Goal: Task Accomplishment & Management: Complete application form

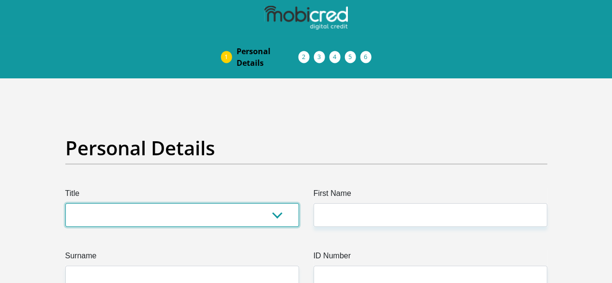
click at [277, 203] on select "Mr Ms Mrs Dr [PERSON_NAME]" at bounding box center [181, 215] width 233 height 24
select select "Mr"
click at [65, 203] on select "Mr Ms Mrs Dr [PERSON_NAME]" at bounding box center [181, 215] width 233 height 24
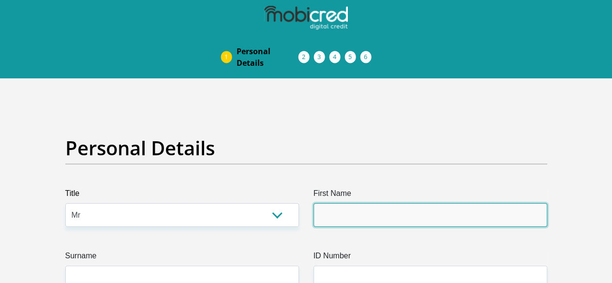
click at [330, 203] on input "First Name" at bounding box center [429, 215] width 233 height 24
type input "Linray"
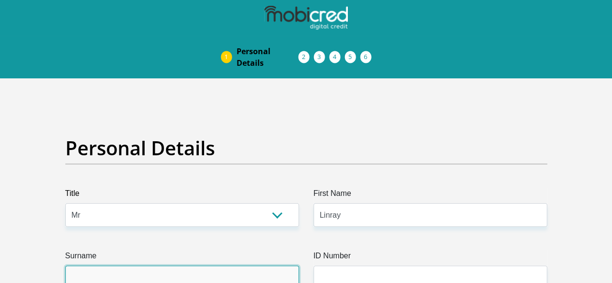
type input "[PERSON_NAME]"
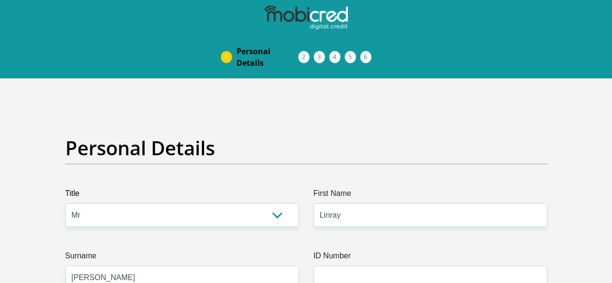
type input "0696915756"
select select "ZAF"
type input "[STREET_ADDRESS]"
type input "[GEOGRAPHIC_DATA]"
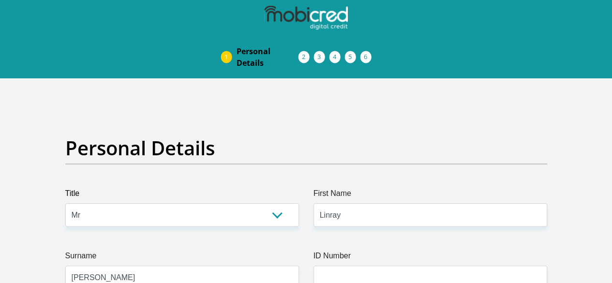
type input "[GEOGRAPHIC_DATA]"
type input "8005"
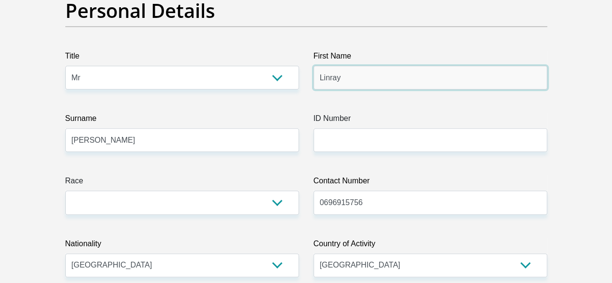
scroll to position [145, 0]
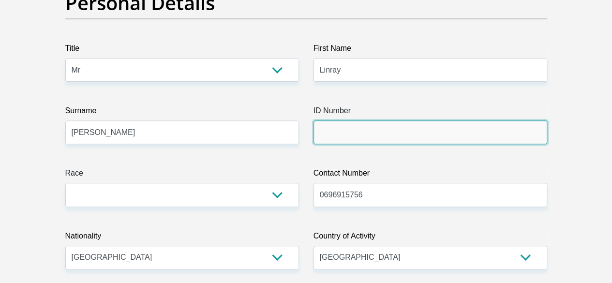
click at [367, 120] on input "ID Number" at bounding box center [429, 132] width 233 height 24
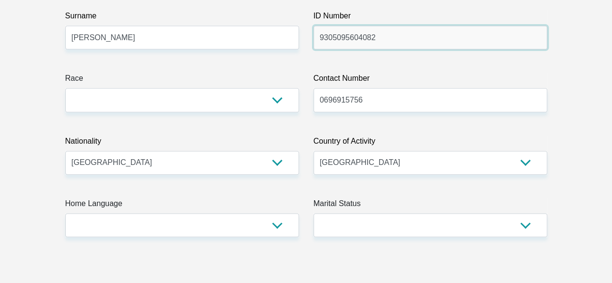
scroll to position [242, 0]
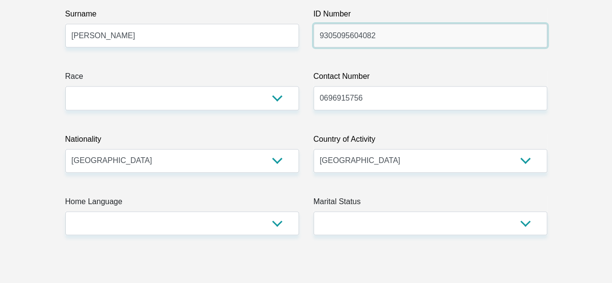
type input "9305095604082"
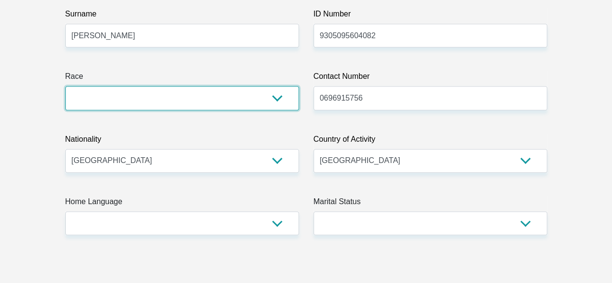
click at [283, 86] on select "Black Coloured Indian White Other" at bounding box center [181, 98] width 233 height 24
select select "2"
click at [65, 86] on select "Black Coloured Indian White Other" at bounding box center [181, 98] width 233 height 24
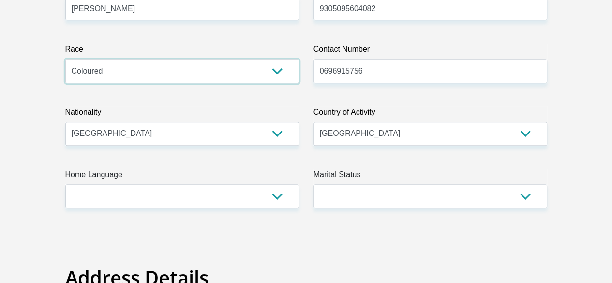
scroll to position [338, 0]
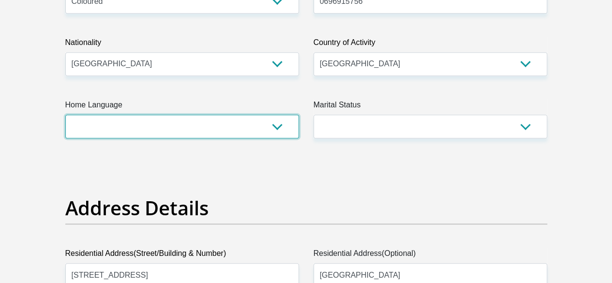
click at [280, 115] on select "Afrikaans English Sepedi South Ndebele Southern Sotho Swati Tsonga Tswana Venda…" at bounding box center [181, 127] width 233 height 24
select select "eng"
click at [65, 115] on select "Afrikaans English Sepedi South Ndebele Southern Sotho Swati Tsonga Tswana Venda…" at bounding box center [181, 127] width 233 height 24
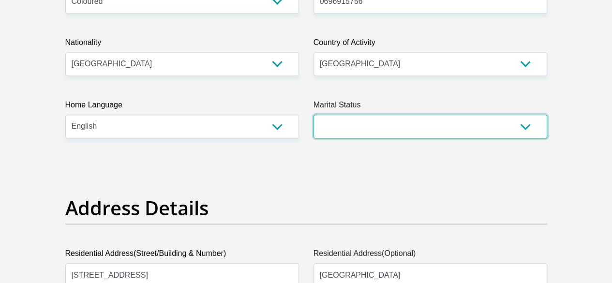
click at [479, 115] on select "Married ANC Single Divorced Widowed Married COP or Customary Law" at bounding box center [429, 127] width 233 height 24
select select "2"
click at [313, 115] on select "Married ANC Single Divorced Widowed Married COP or Customary Law" at bounding box center [429, 127] width 233 height 24
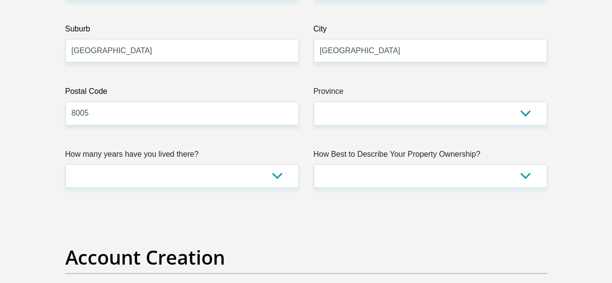
scroll to position [628, 0]
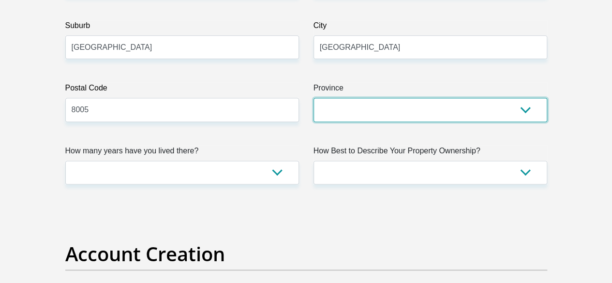
click at [526, 98] on select "Eastern Cape Free State [GEOGRAPHIC_DATA] [GEOGRAPHIC_DATA][DATE] [GEOGRAPHIC_D…" at bounding box center [429, 110] width 233 height 24
select select "Western Cape"
click at [313, 98] on select "Eastern Cape Free State [GEOGRAPHIC_DATA] [GEOGRAPHIC_DATA][DATE] [GEOGRAPHIC_D…" at bounding box center [429, 110] width 233 height 24
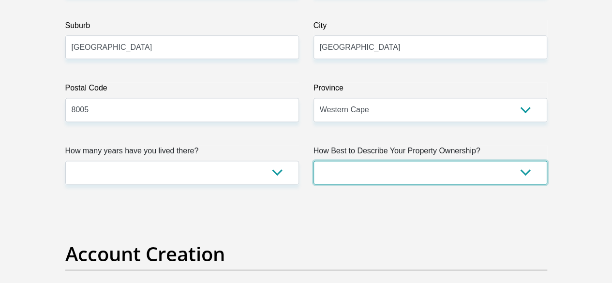
click at [523, 160] on select "Owned Rented Family Owned Company Dwelling" at bounding box center [429, 172] width 233 height 24
select select "Company Dwelling"
click at [313, 160] on select "Owned Rented Family Owned Company Dwelling" at bounding box center [429, 172] width 233 height 24
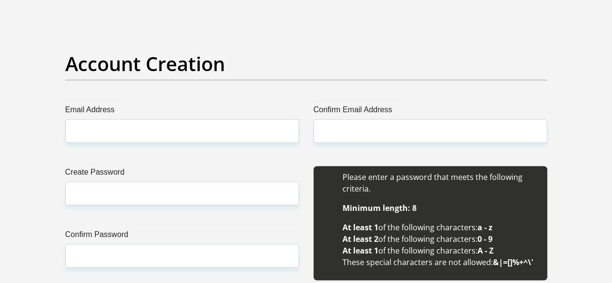
scroll to position [822, 0]
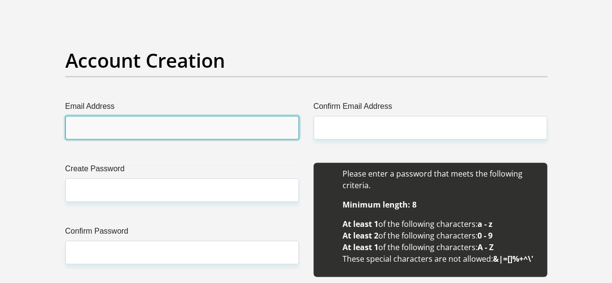
click at [209, 116] on input "Email Address" at bounding box center [181, 128] width 233 height 24
type input "[EMAIL_ADDRESS][DOMAIN_NAME]"
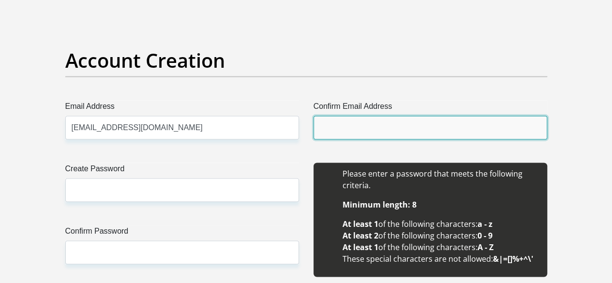
type input "[EMAIL_ADDRESS][DOMAIN_NAME]"
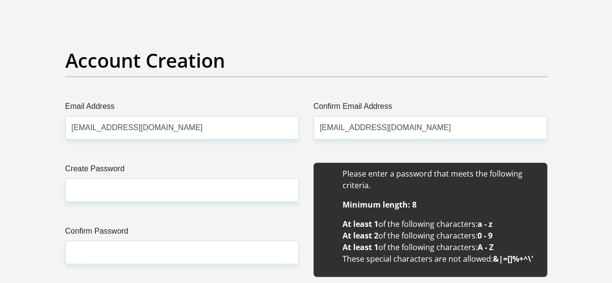
type input "Linray"
type input "[PERSON_NAME]"
type input "0696915756"
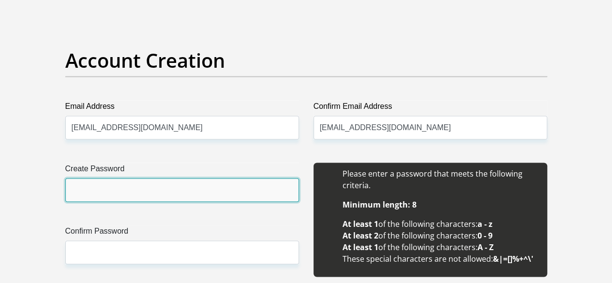
click at [146, 178] on input "Create Password" at bounding box center [181, 190] width 233 height 24
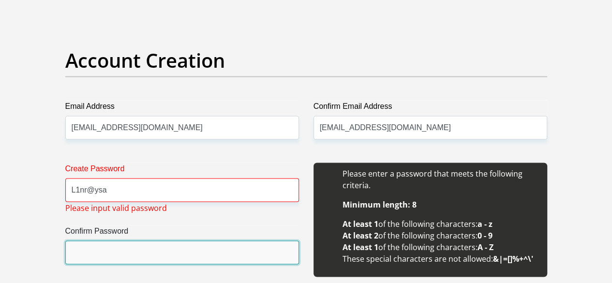
click at [110, 240] on input "Confirm Password" at bounding box center [181, 252] width 233 height 24
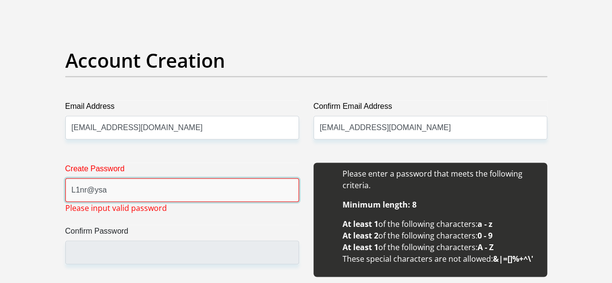
click at [113, 178] on input "L1nr@ysa" at bounding box center [181, 190] width 233 height 24
type input "L"
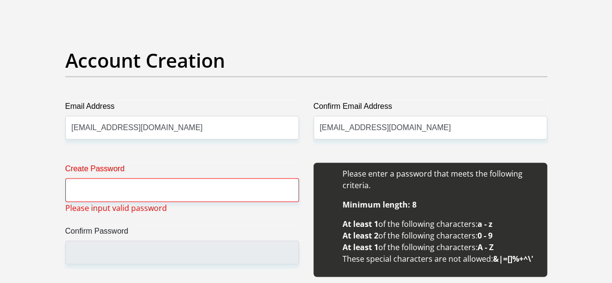
click at [167, 183] on div "Create Password Please input valid password Confirm Password" at bounding box center [182, 224] width 248 height 125
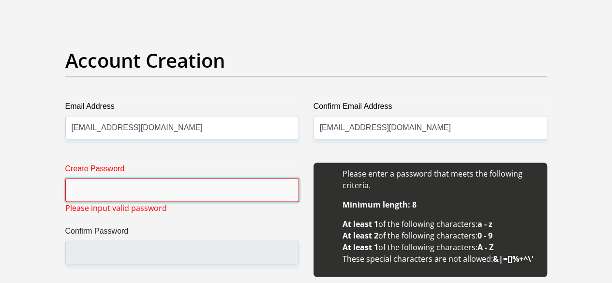
click at [109, 178] on input "Create Password" at bounding box center [181, 190] width 233 height 24
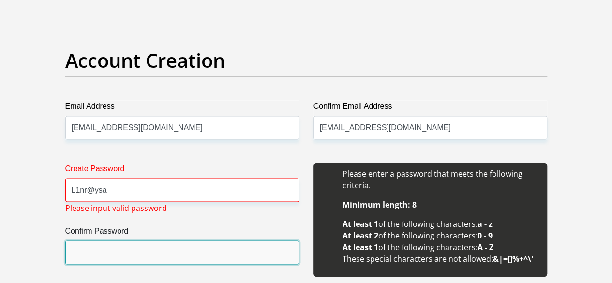
click at [136, 240] on input "Confirm Password" at bounding box center [181, 252] width 233 height 24
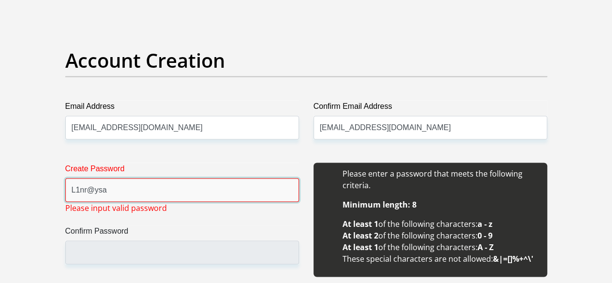
click at [92, 178] on input "L1nr@ysa" at bounding box center [181, 190] width 233 height 24
click at [129, 178] on input "L1nraysa" at bounding box center [181, 190] width 233 height 24
type input "L"
click at [81, 178] on input "MatthewLiam1" at bounding box center [181, 190] width 233 height 24
click at [195, 178] on input "MtthewLiam1" at bounding box center [181, 190] width 233 height 24
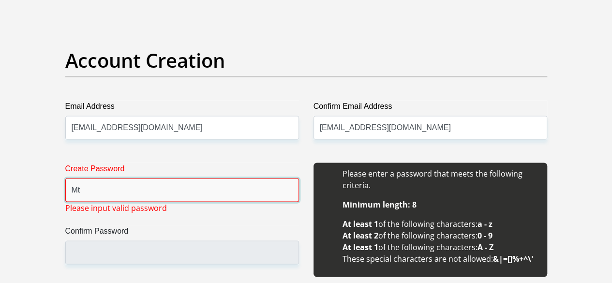
type input "M"
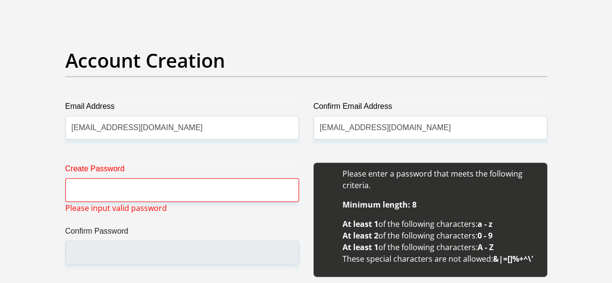
click at [292, 187] on div "Create Password Please input valid password Confirm Password" at bounding box center [182, 224] width 248 height 125
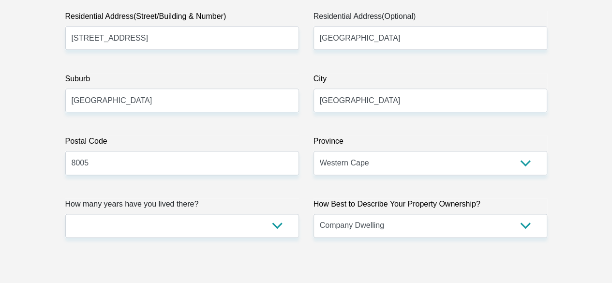
scroll to position [580, 0]
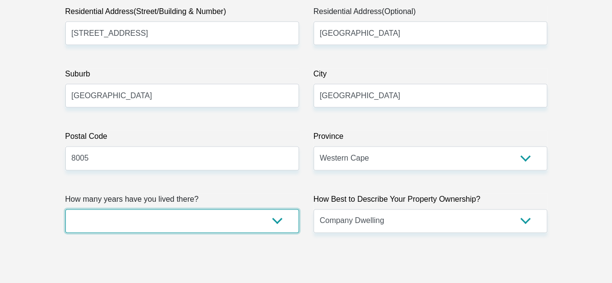
click at [273, 209] on select "less than 1 year 1-3 years 3-5 years 5+ years" at bounding box center [181, 221] width 233 height 24
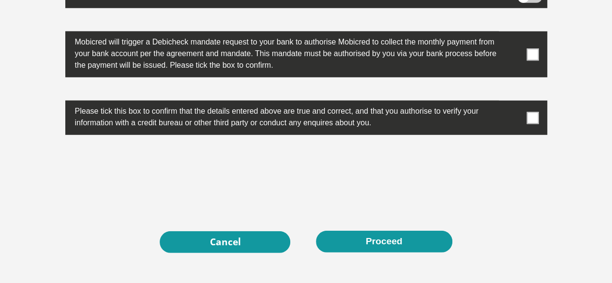
scroll to position [3194, 0]
